Goal: Information Seeking & Learning: Learn about a topic

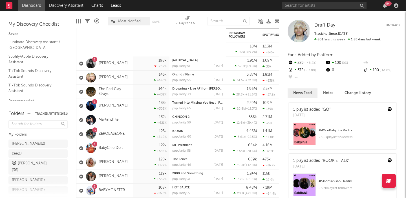
click at [56, 3] on link "Discovery Assistant" at bounding box center [66, 5] width 42 height 11
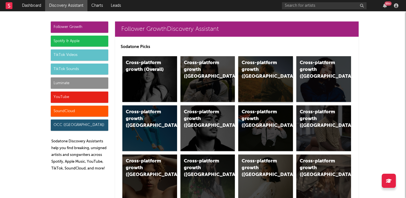
click at [273, 85] on div "Cross-platform growth ([GEOGRAPHIC_DATA])" at bounding box center [265, 79] width 55 height 46
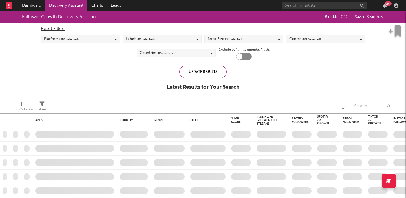
checkbox input "true"
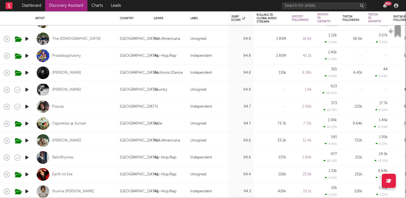
click at [111, 92] on div "Karla Davis" at bounding box center [74, 89] width 79 height 17
select select "1w"
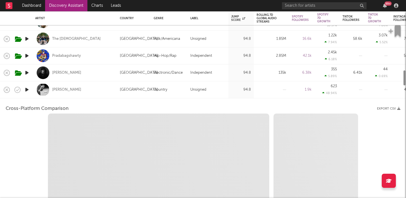
select select "1w"
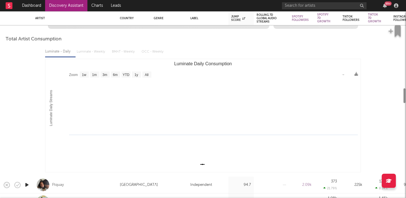
select select "1m"
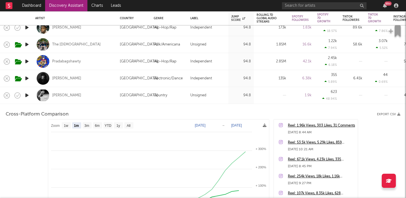
click at [98, 94] on div "Karla Davis" at bounding box center [74, 95] width 79 height 17
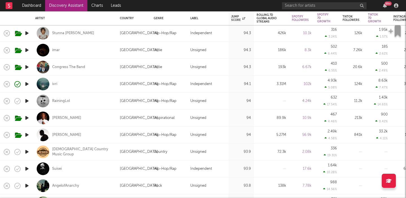
click at [100, 71] on div "Congress The Band" at bounding box center [74, 67] width 79 height 17
select select "1w"
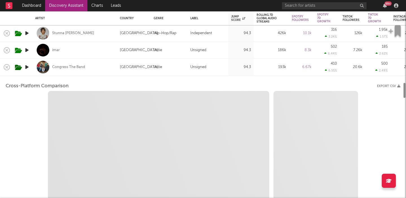
select select "6m"
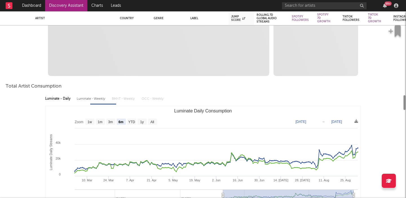
select select "1m"
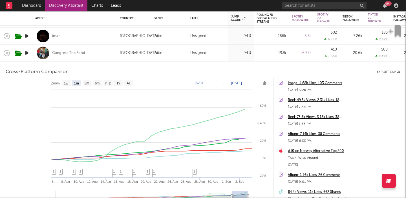
click at [99, 54] on div "Congress The Band" at bounding box center [74, 53] width 79 height 17
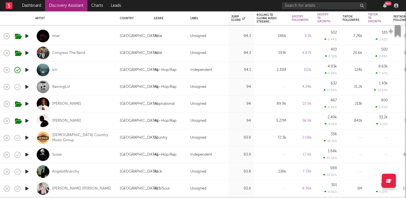
click at [99, 68] on div "ivri" at bounding box center [74, 69] width 79 height 17
select select "1w"
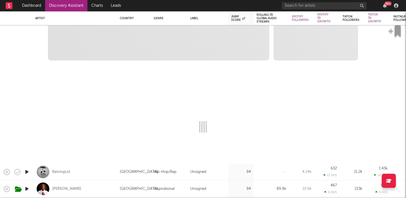
select select "1m"
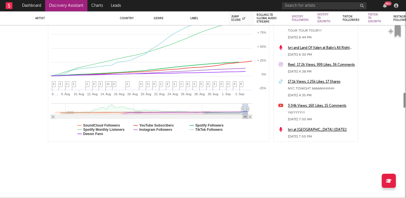
select select "6m"
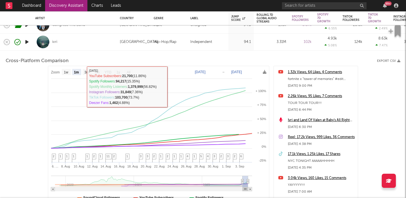
click at [119, 43] on div "[GEOGRAPHIC_DATA]" at bounding box center [134, 42] width 34 height 17
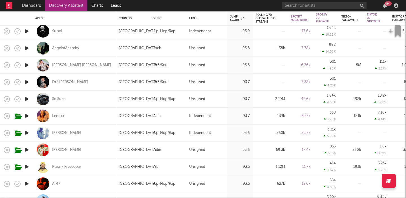
click at [27, 148] on icon "button" at bounding box center [27, 149] width 6 height 7
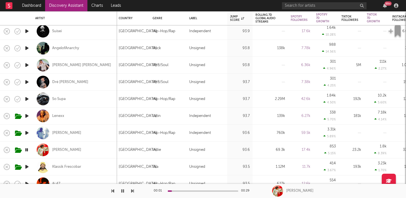
click at [78, 151] on div "Cam Rao" at bounding box center [74, 149] width 79 height 17
select select "1w"
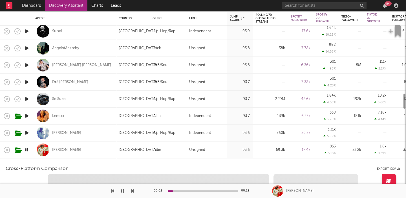
select select "6m"
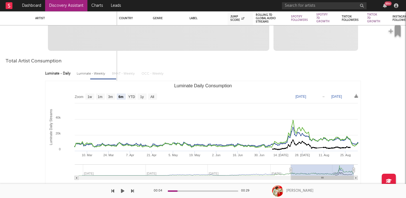
select select "1m"
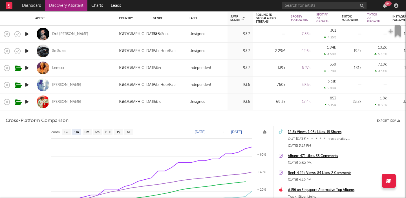
click at [99, 96] on div "Cam Rao" at bounding box center [74, 101] width 79 height 17
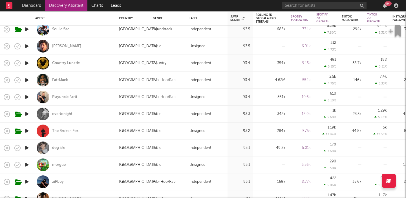
click at [95, 130] on div "The Broken Fox" at bounding box center [74, 130] width 79 height 17
select select "1w"
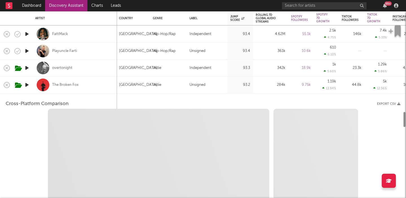
select select "1w"
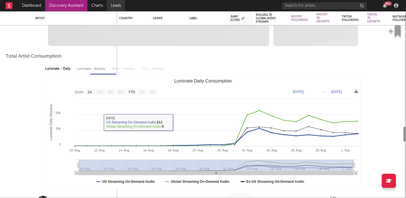
select select "1m"
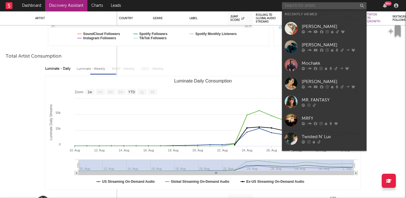
click at [295, 4] on input "text" at bounding box center [324, 5] width 85 height 7
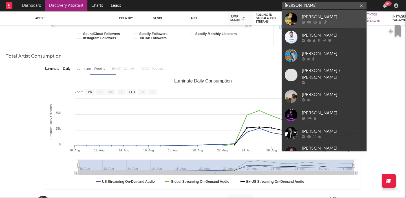
type input "luke rob"
click at [331, 13] on link "[PERSON_NAME]" at bounding box center [324, 19] width 85 height 18
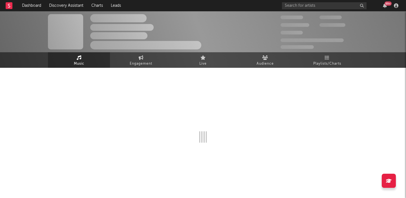
select select "6m"
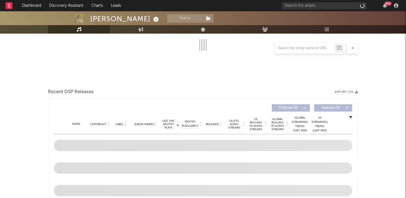
scroll to position [125, 0]
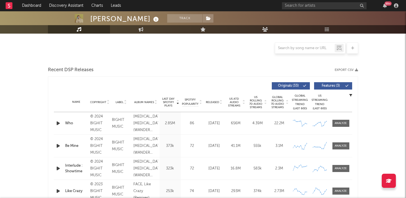
click at [254, 95] on span "US Rolling 7D Audio Streams" at bounding box center [256, 102] width 16 height 14
select select "6m"
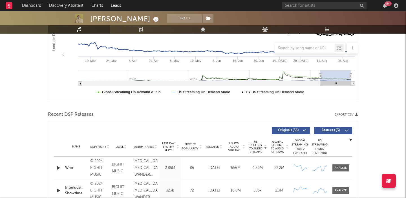
scroll to position [190, 0]
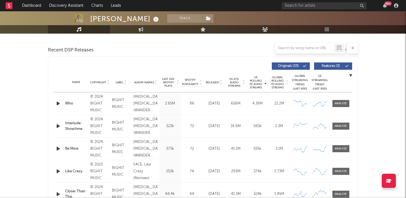
click at [76, 149] on div "Be Mine" at bounding box center [76, 149] width 22 height 6
click at [73, 149] on div "Be Mine" at bounding box center [76, 149] width 22 height 6
click at [78, 148] on div "Be Mine" at bounding box center [76, 149] width 22 height 6
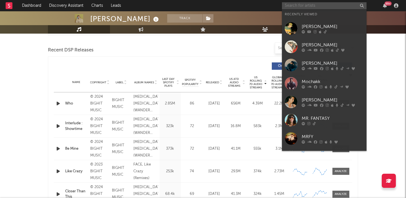
click at [303, 4] on input "text" at bounding box center [324, 5] width 85 height 7
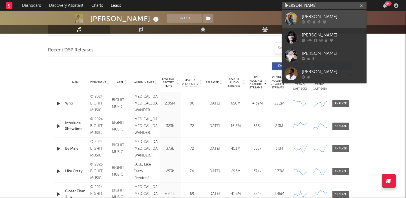
type input "[PERSON_NAME]"
click at [315, 11] on link "[PERSON_NAME]" at bounding box center [324, 19] width 85 height 18
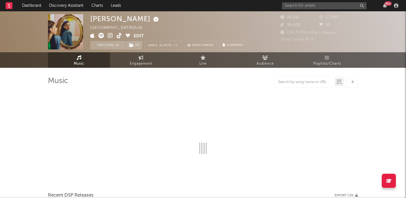
select select "6m"
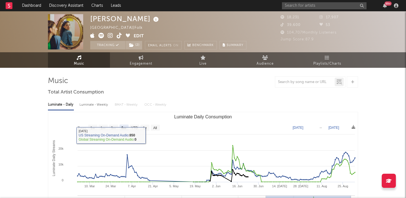
click at [94, 105] on div "Luminate - Weekly" at bounding box center [95, 105] width 30 height 10
select select "6m"
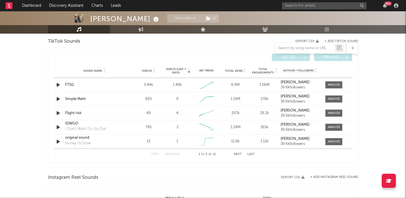
scroll to position [396, 0]
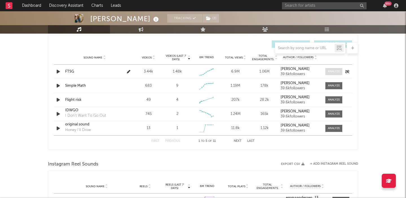
click at [333, 74] on span at bounding box center [334, 71] width 17 height 7
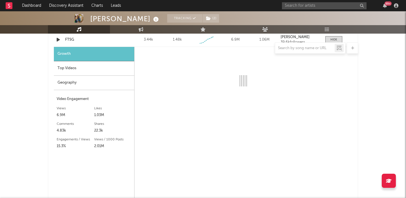
select select "1w"
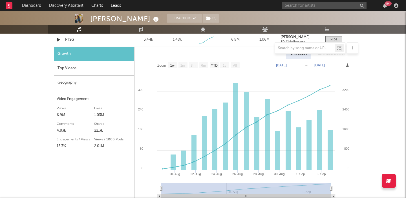
scroll to position [434, 0]
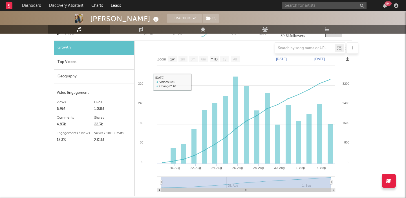
click at [93, 67] on div "Top Videos" at bounding box center [94, 62] width 80 height 14
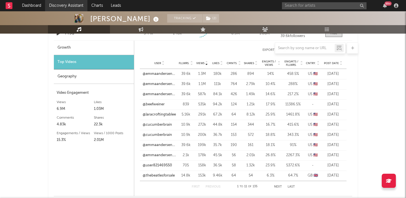
click at [82, 6] on link "Discovery Assistant" at bounding box center [66, 5] width 42 height 11
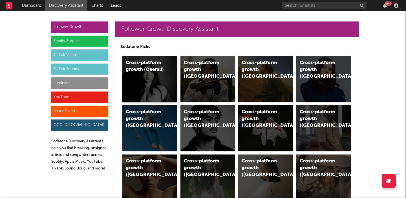
click at [150, 70] on div "Cross-platform growth (Overall)" at bounding box center [145, 67] width 38 height 14
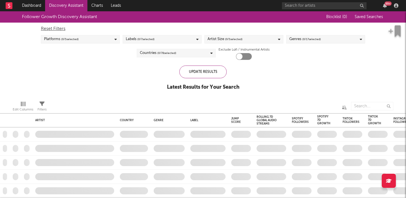
checkbox input "true"
